Goal: Task Accomplishment & Management: Use online tool/utility

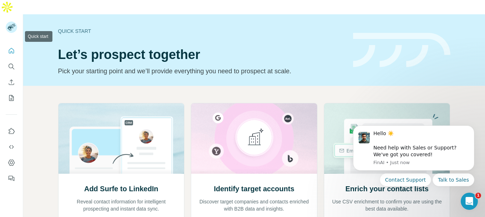
click at [12, 47] on icon "Quick start" at bounding box center [11, 50] width 7 height 7
drag, startPoint x: 8, startPoint y: 56, endPoint x: 12, endPoint y: 51, distance: 6.1
click at [9, 60] on button "Search" at bounding box center [11, 66] width 11 height 13
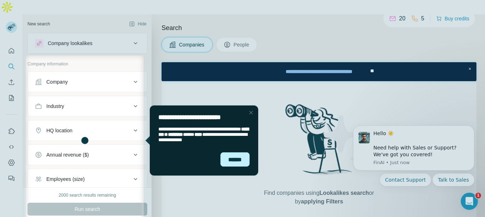
click at [233, 161] on div "******" at bounding box center [234, 159] width 29 height 14
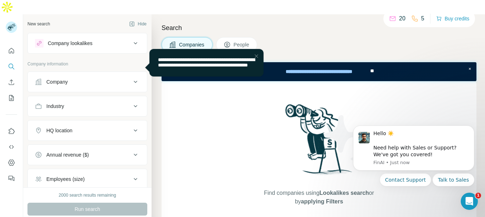
click at [133, 77] on icon at bounding box center [135, 81] width 9 height 9
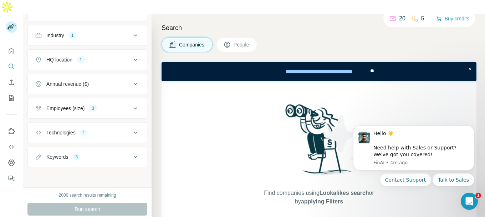
scroll to position [35, 0]
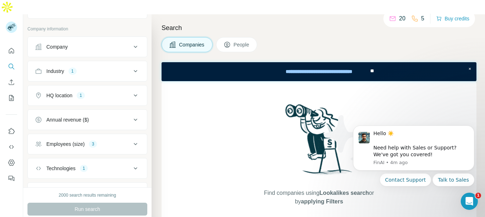
click at [134, 139] on icon at bounding box center [135, 143] width 9 height 9
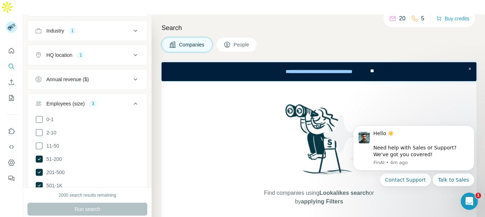
scroll to position [106, 0]
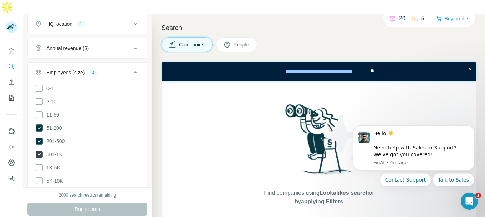
click at [40, 150] on icon at bounding box center [39, 154] width 9 height 9
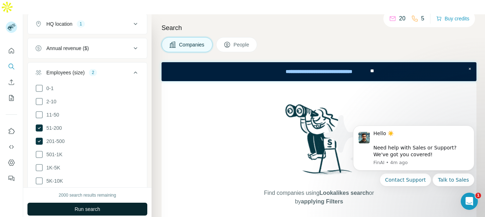
click at [98, 205] on span "Run search" at bounding box center [88, 208] width 26 height 7
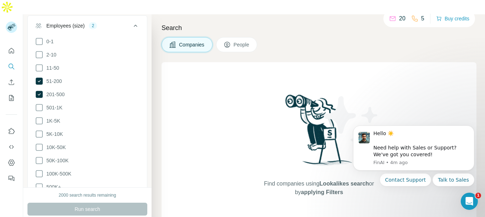
scroll to position [240, 0]
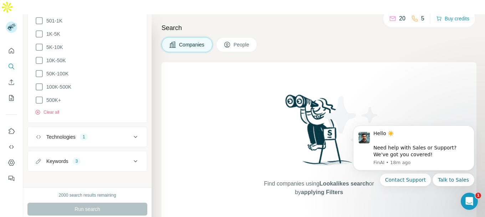
click at [89, 194] on div "View my saved searches" at bounding box center [99, 196] width 75 height 14
click at [89, 202] on div "Run search" at bounding box center [87, 208] width 120 height 13
click at [134, 157] on icon at bounding box center [135, 161] width 9 height 9
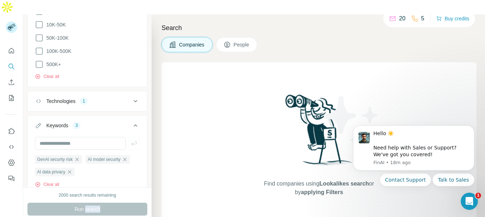
click at [134, 100] on icon at bounding box center [136, 101] width 4 height 2
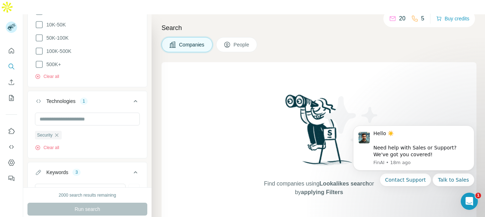
click at [196, 95] on div "Find companies using Lookalikes search or by applying Filters" at bounding box center [319, 144] width 315 height 164
